Goal: Task Accomplishment & Management: Use online tool/utility

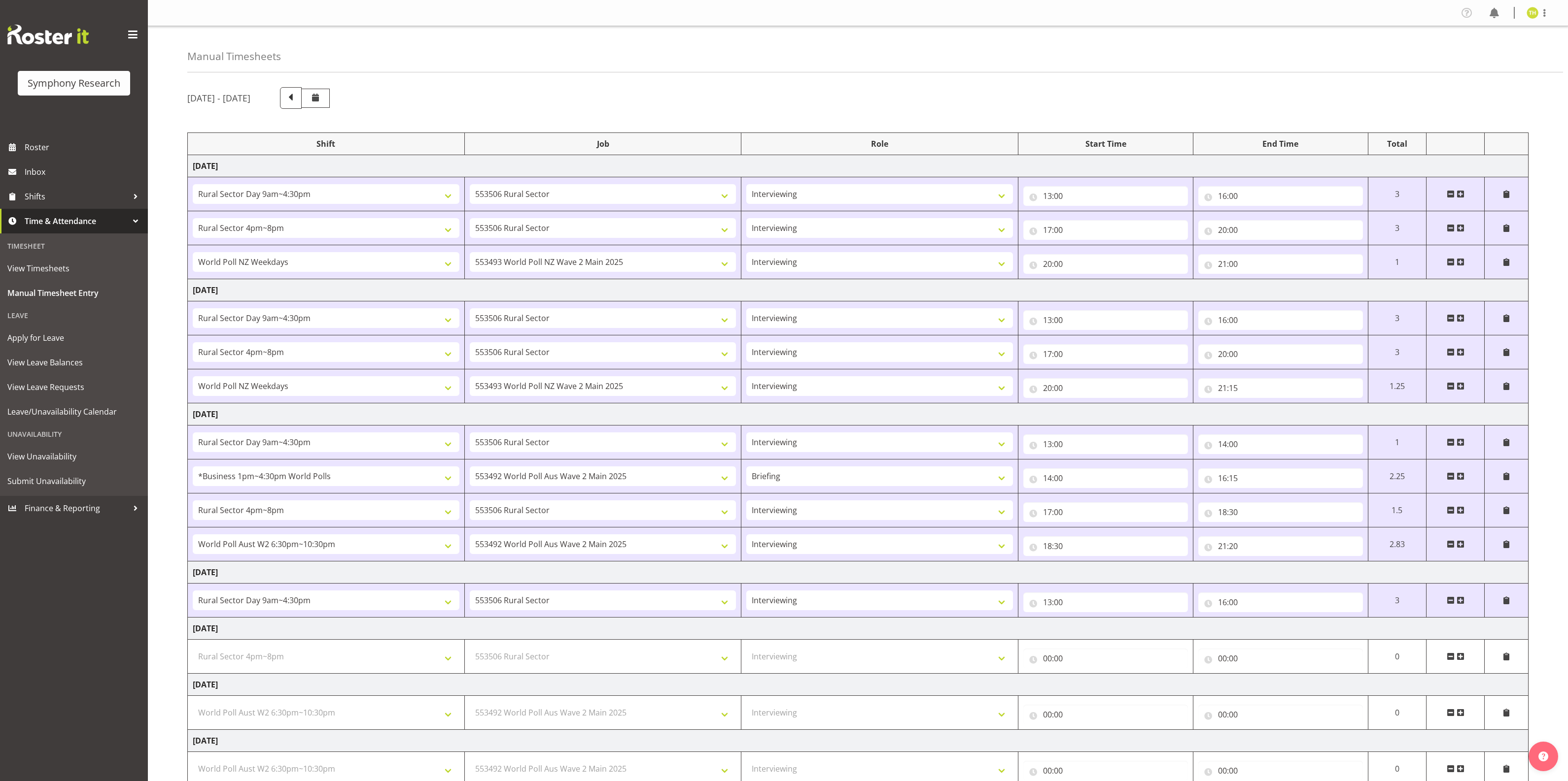
select select "81561"
select select "10587"
select select "47"
select select "81298"
select select "10587"
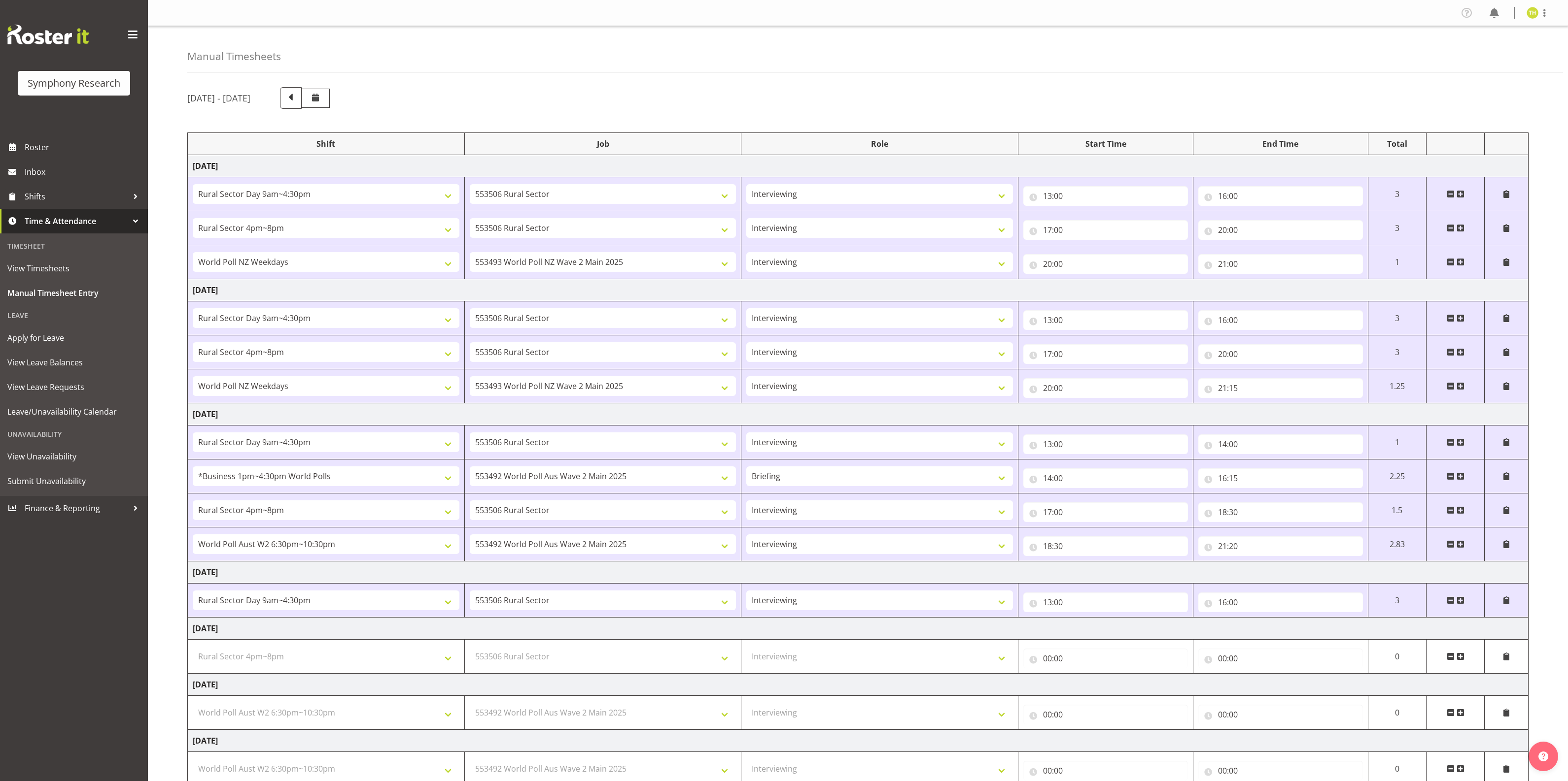
select select "47"
select select "41604"
select select "10527"
select select "47"
select select "81561"
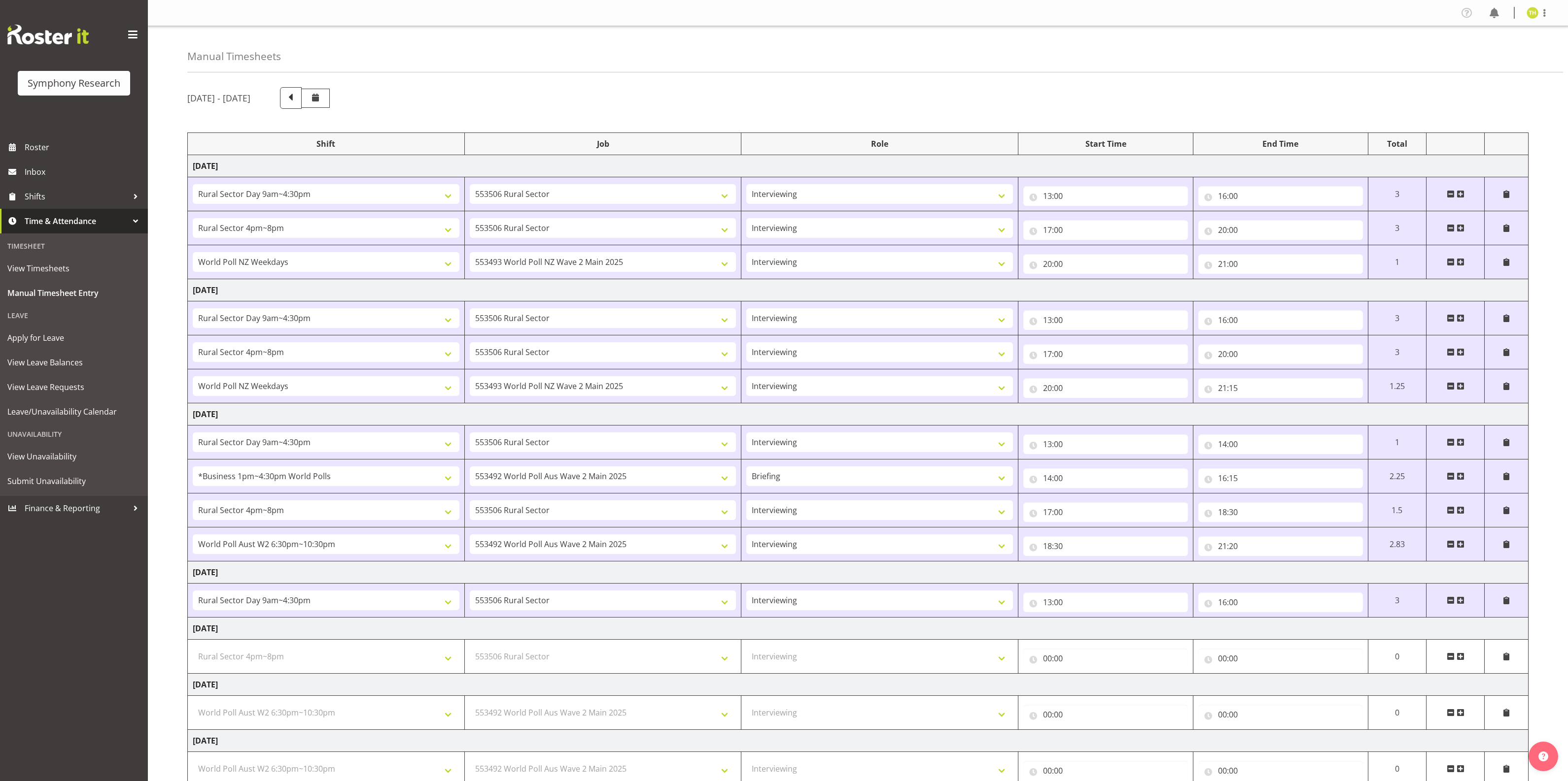
select select "10587"
select select "47"
select select "81298"
select select "10587"
select select "47"
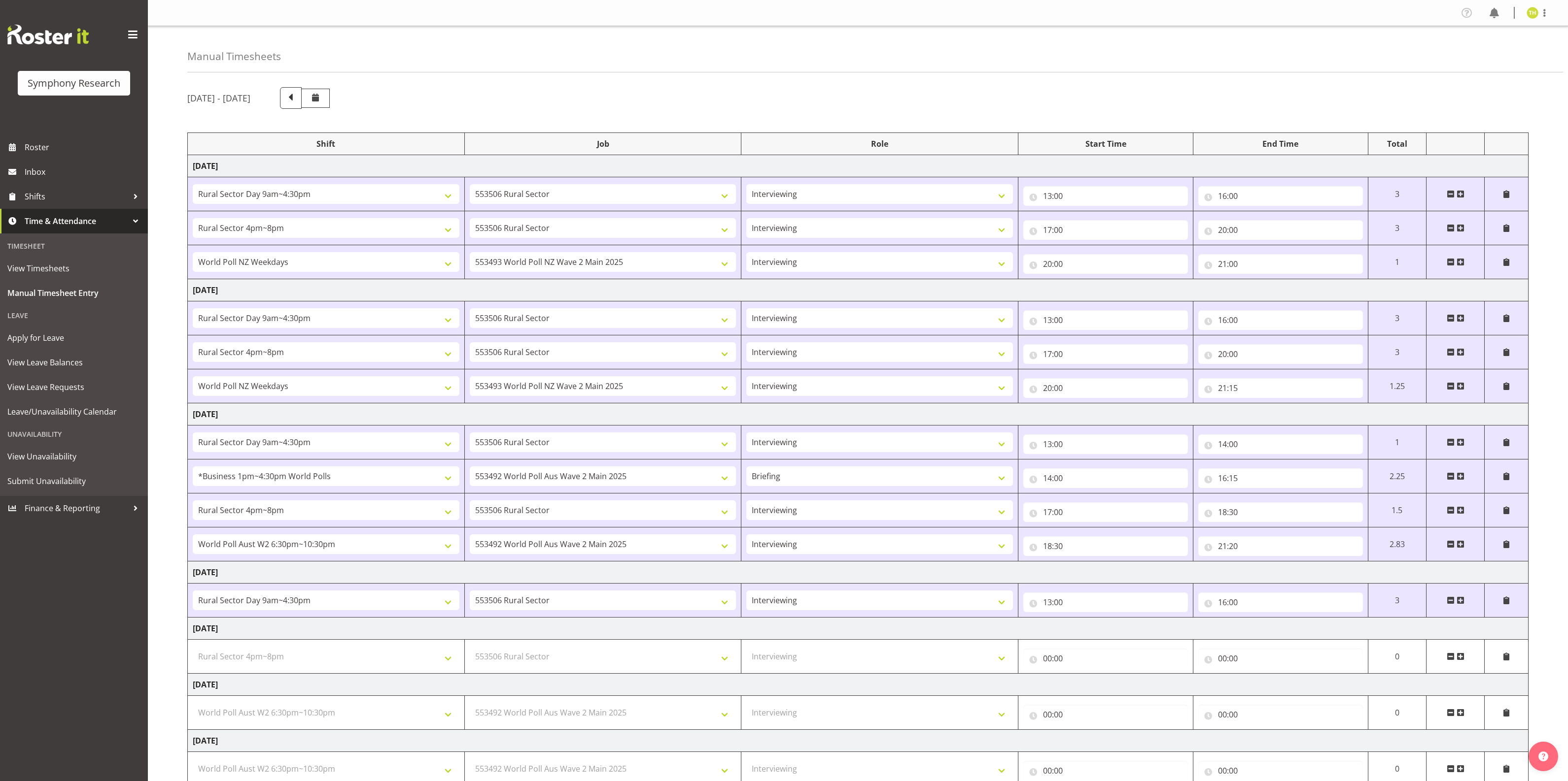
select select "41604"
select select "10527"
select select "47"
select select "81561"
select select "10587"
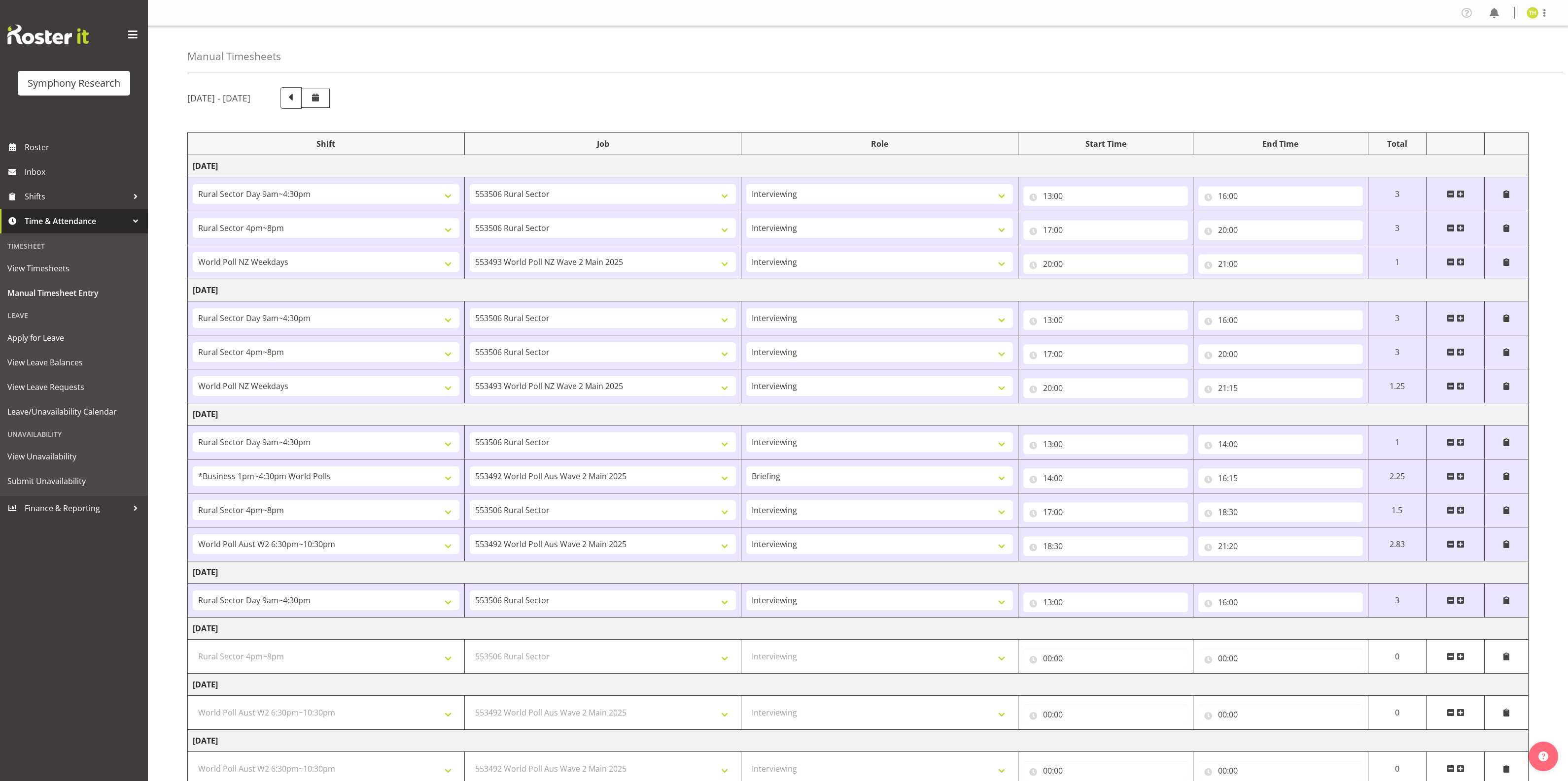
select select "47"
select select "103"
select select "10499"
select select "81298"
select select "10587"
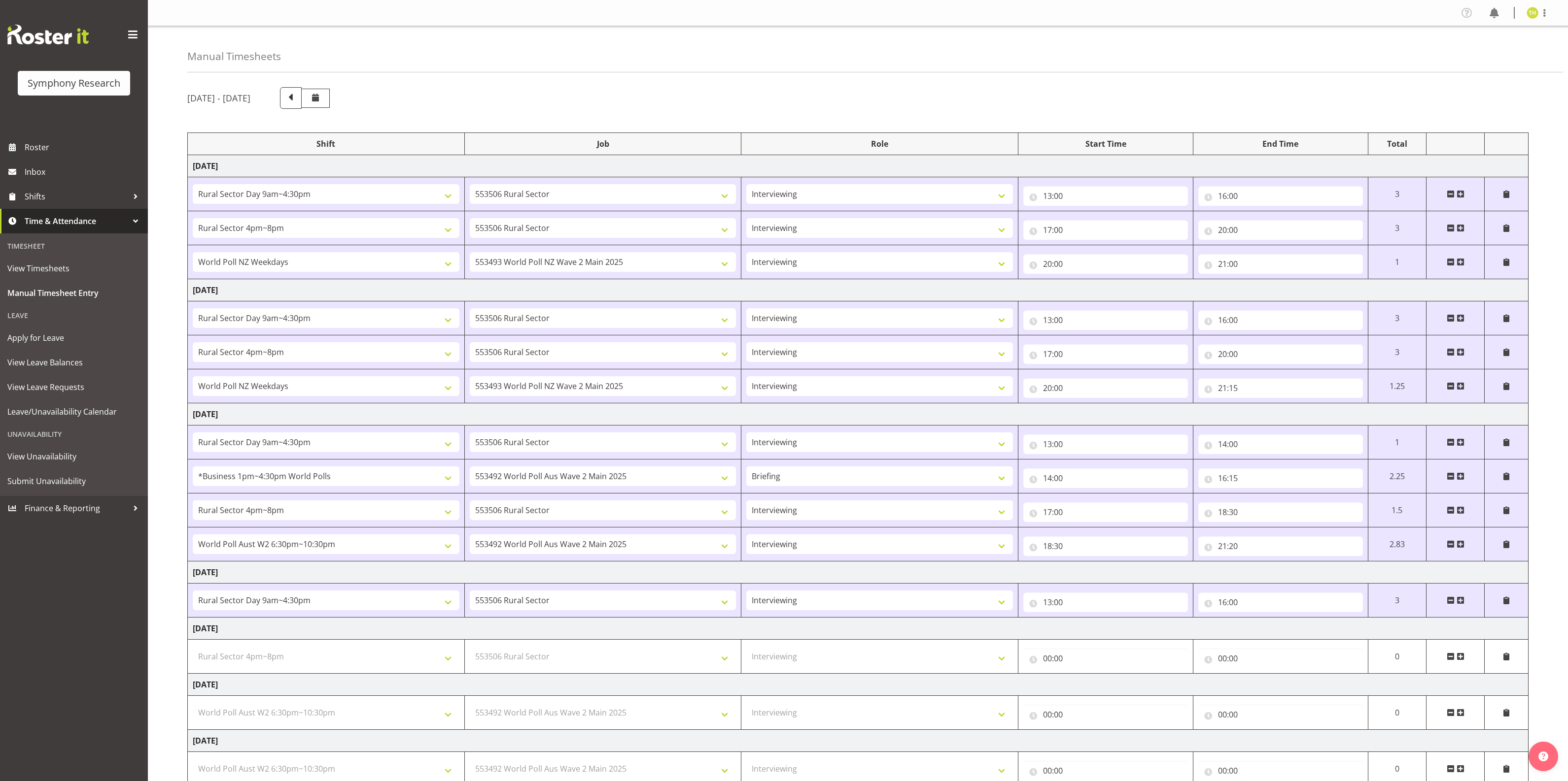
select select "47"
select select "56692"
select select "10499"
select select "47"
select select "81561"
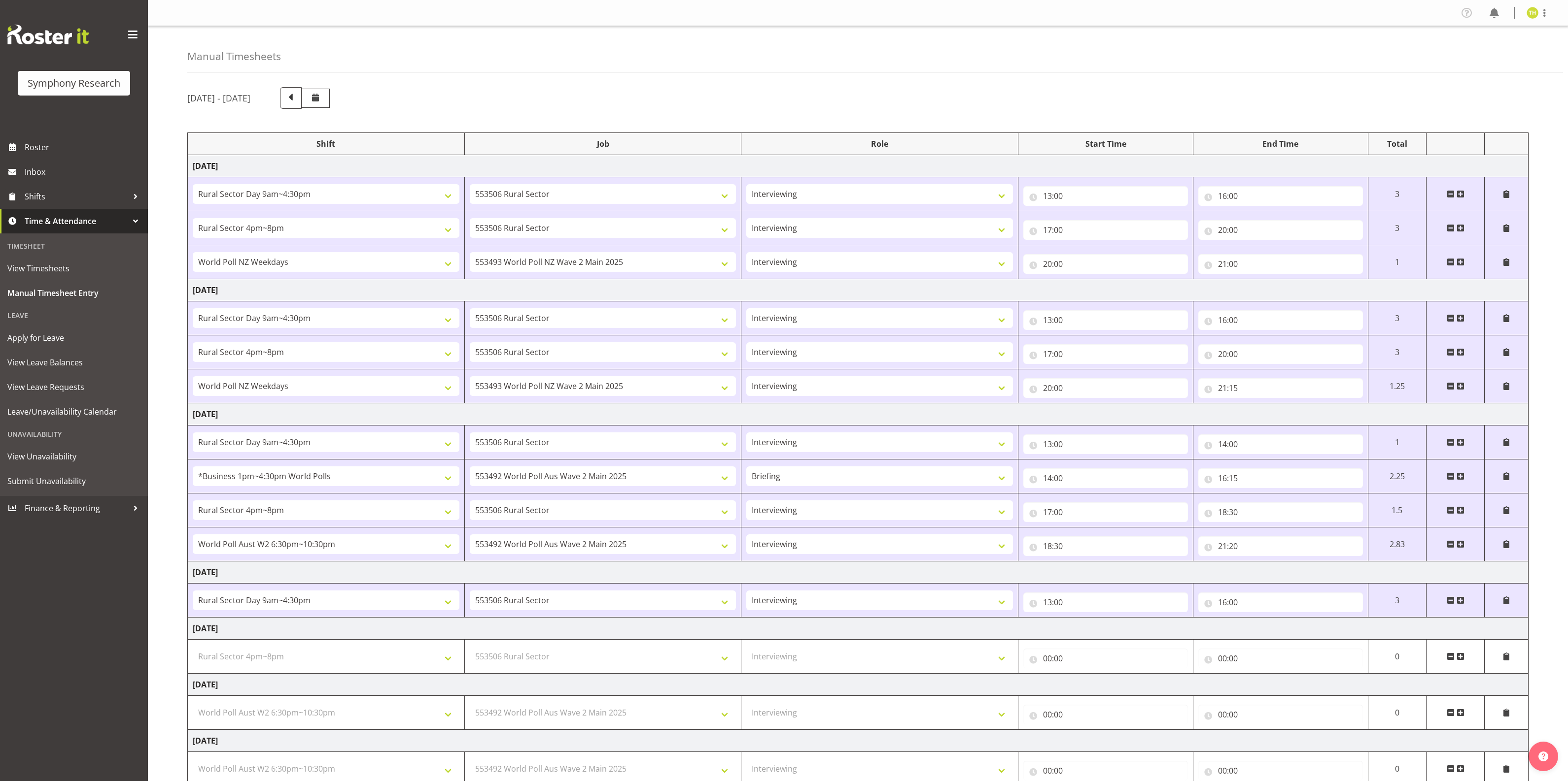
select select "10587"
select select "47"
select select "81298"
select select "10587"
select select "47"
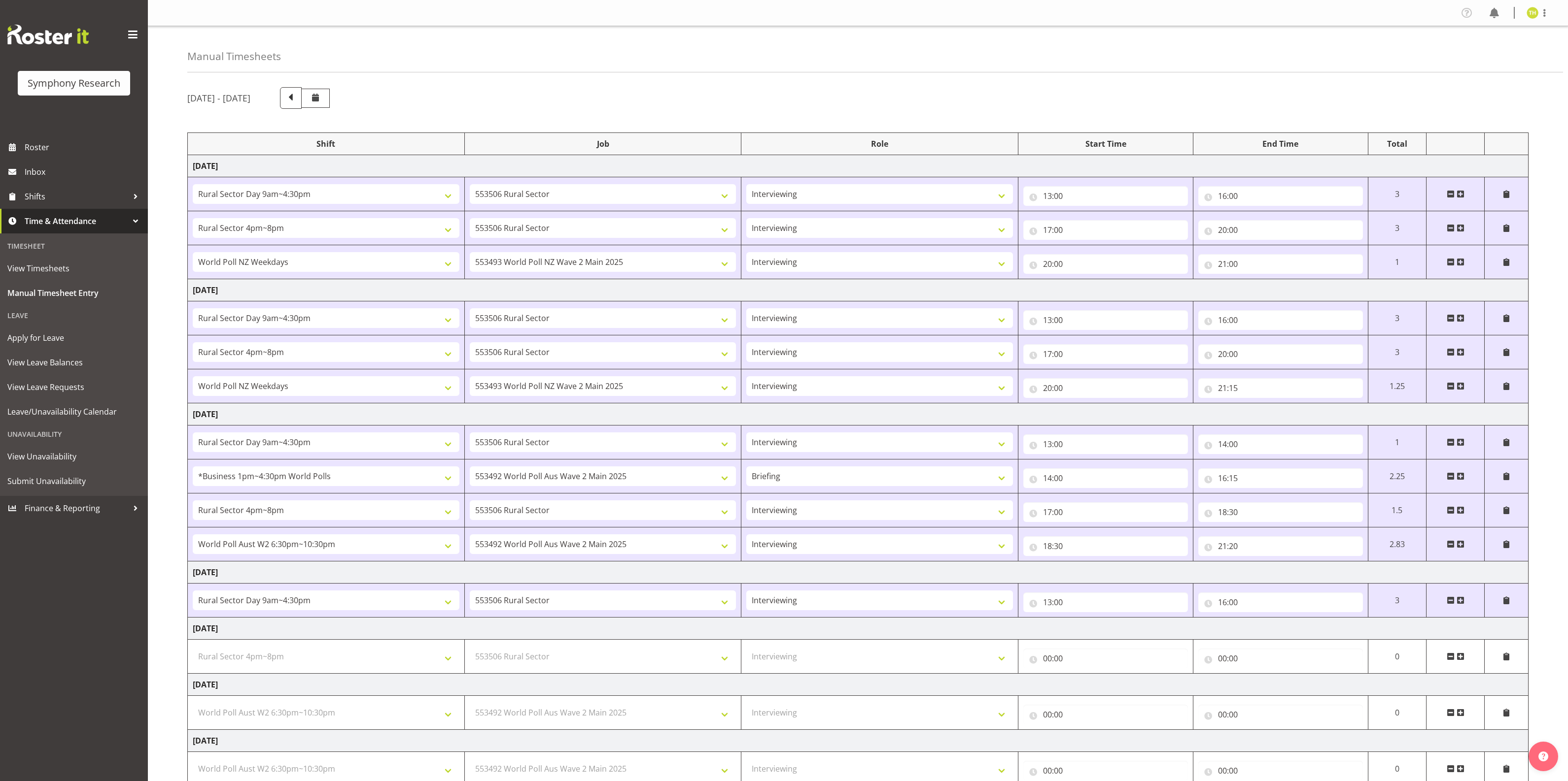
select select "56692"
select select "10499"
select select "47"
select select "56692"
select select "10499"
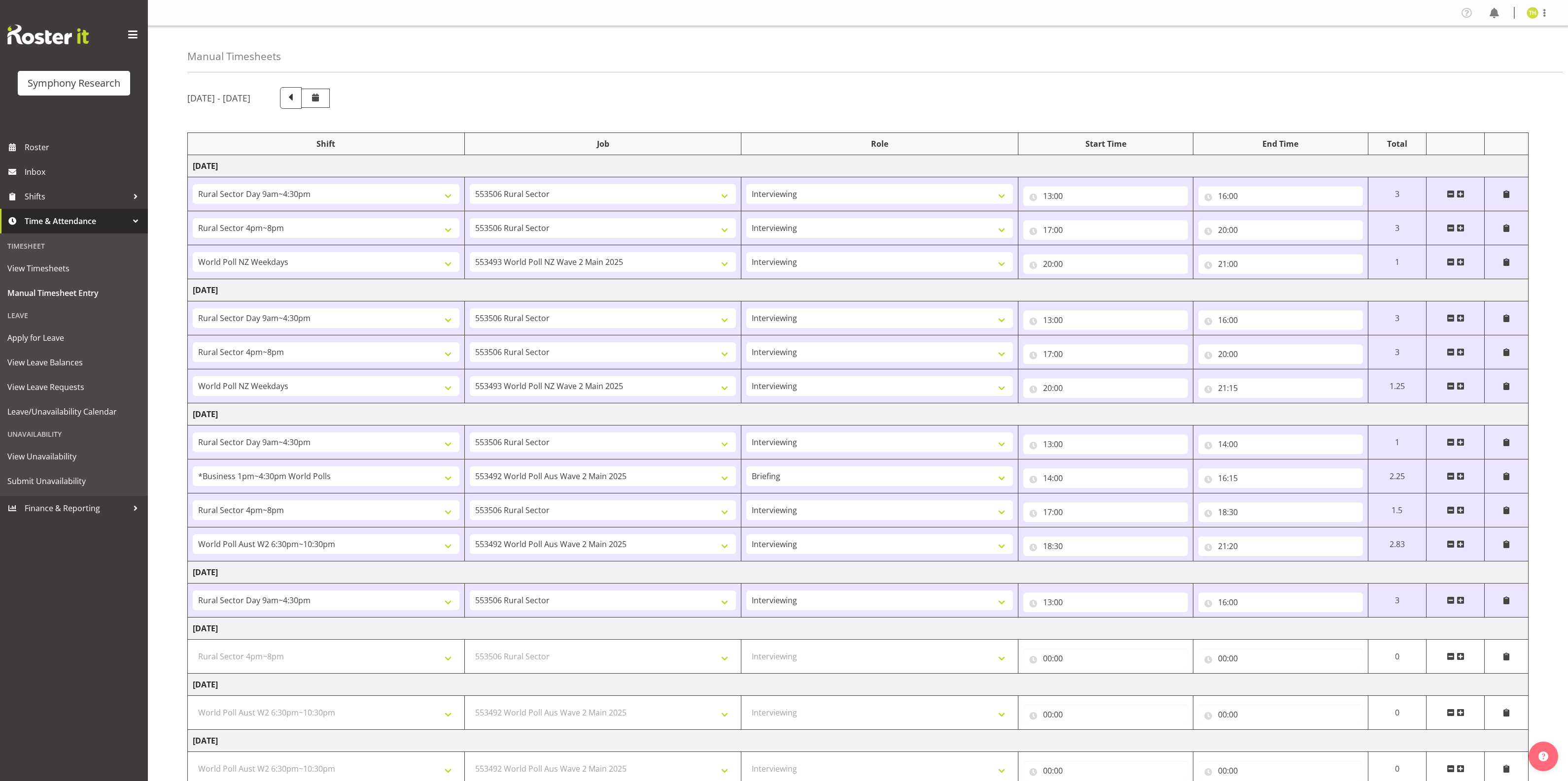
select select "47"
